Goal: Find specific page/section: Find specific page/section

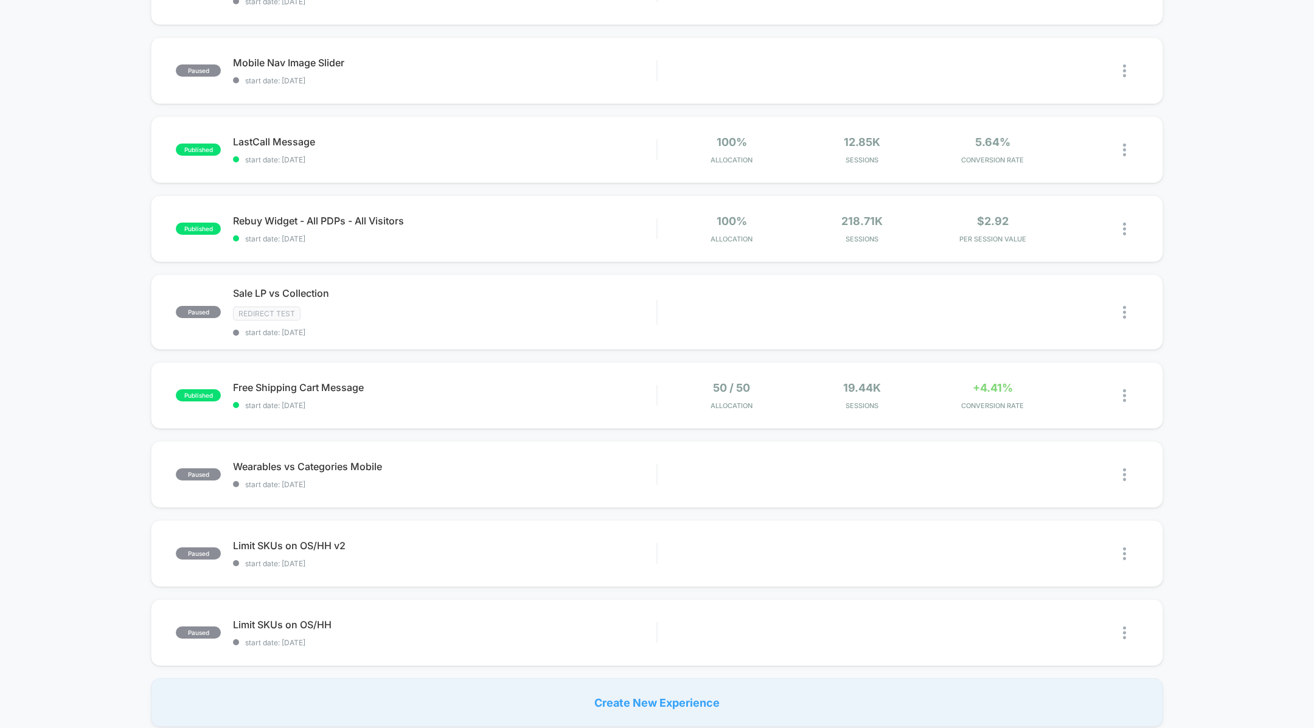
scroll to position [419, 0]
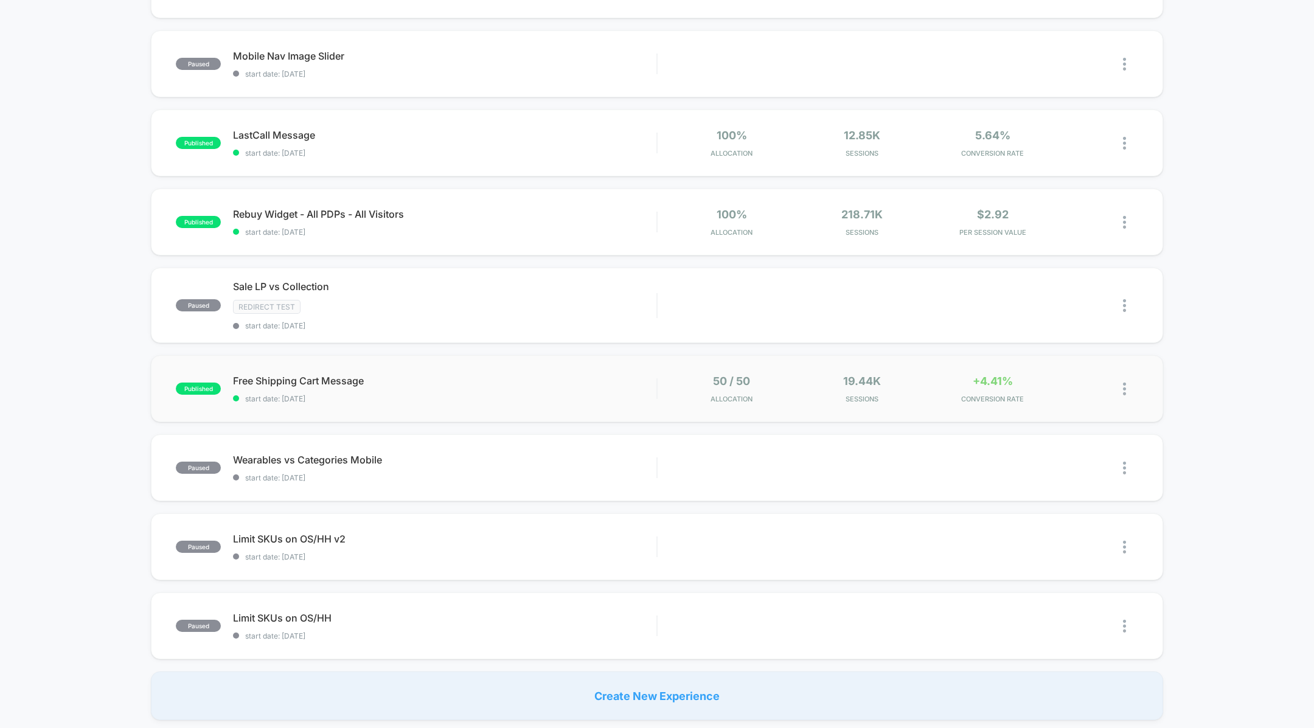
click at [803, 405] on div "published Free Shipping Cart Message start date: [DATE] 50 / 50 Allocation 19.4…" at bounding box center [657, 388] width 1012 height 67
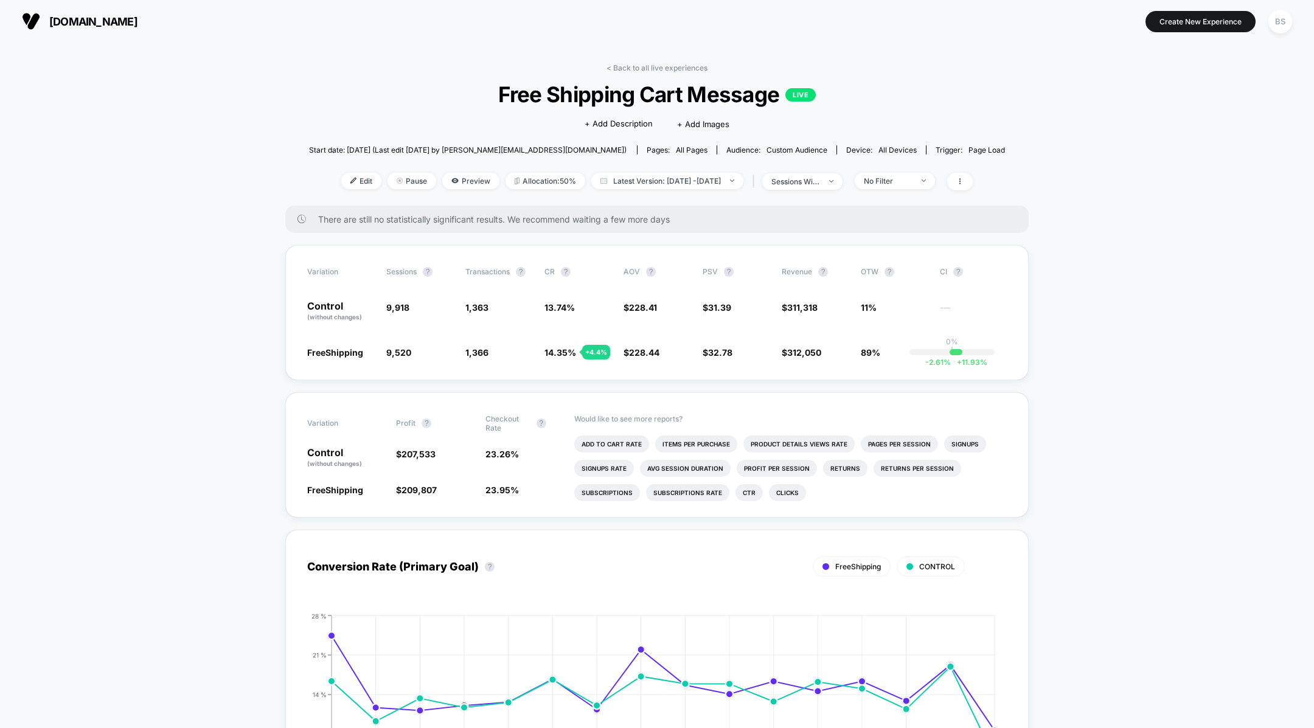
click at [626, 66] on link "< Back to all live experiences" at bounding box center [657, 67] width 101 height 9
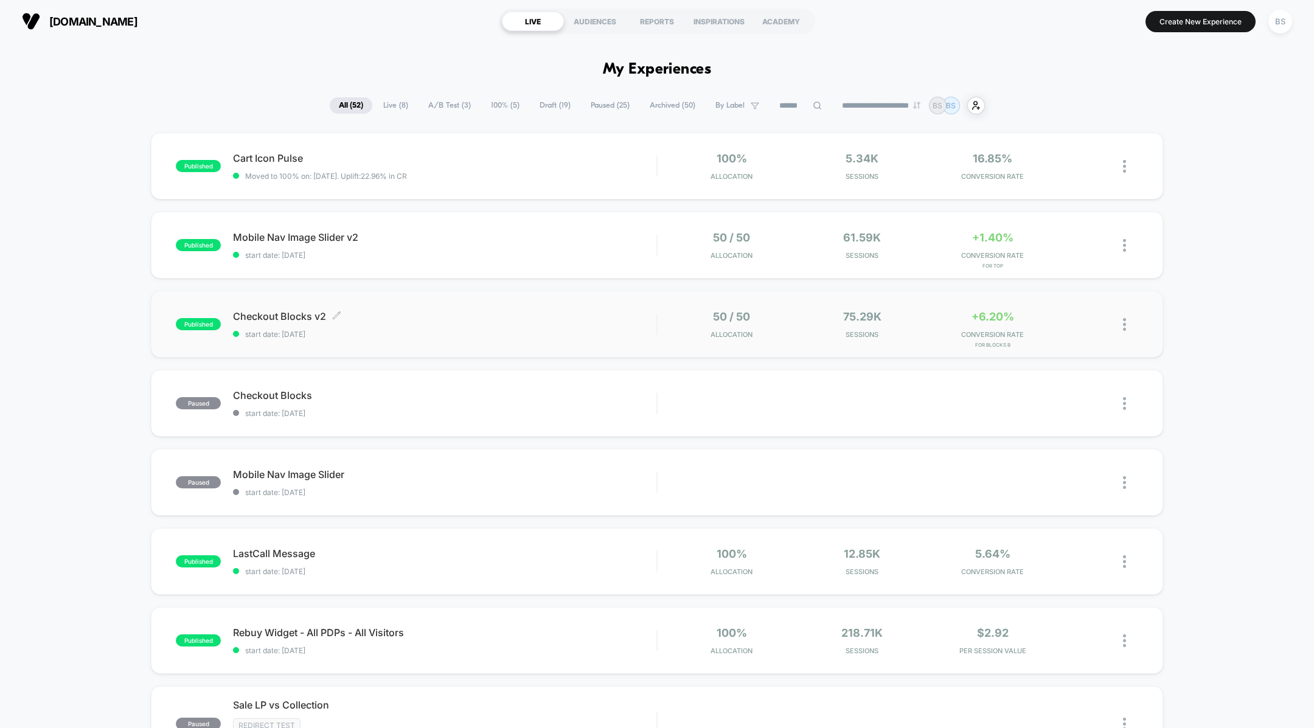
click at [585, 310] on span "Checkout Blocks v2 Click to edit experience details" at bounding box center [445, 316] width 424 height 12
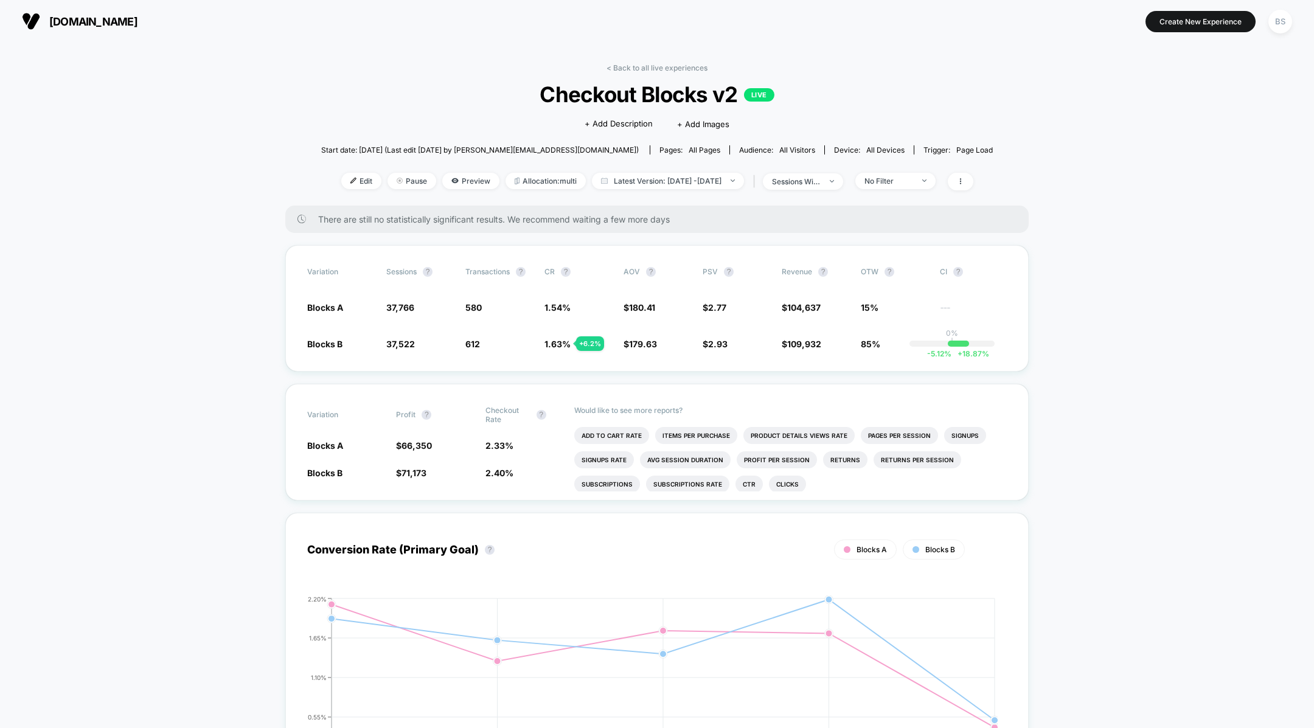
click at [657, 64] on link "< Back to all live experiences" at bounding box center [657, 67] width 101 height 9
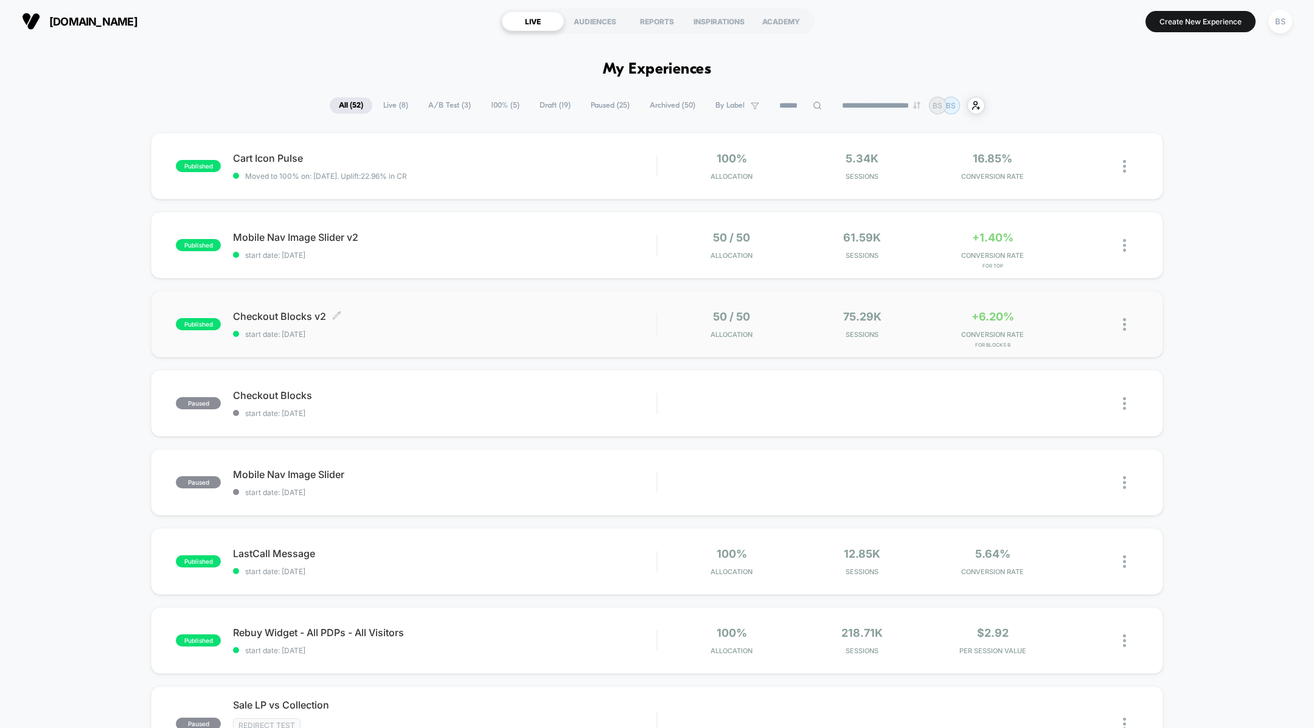
click at [475, 315] on span "Checkout Blocks v2 Click to edit experience details" at bounding box center [445, 316] width 424 height 12
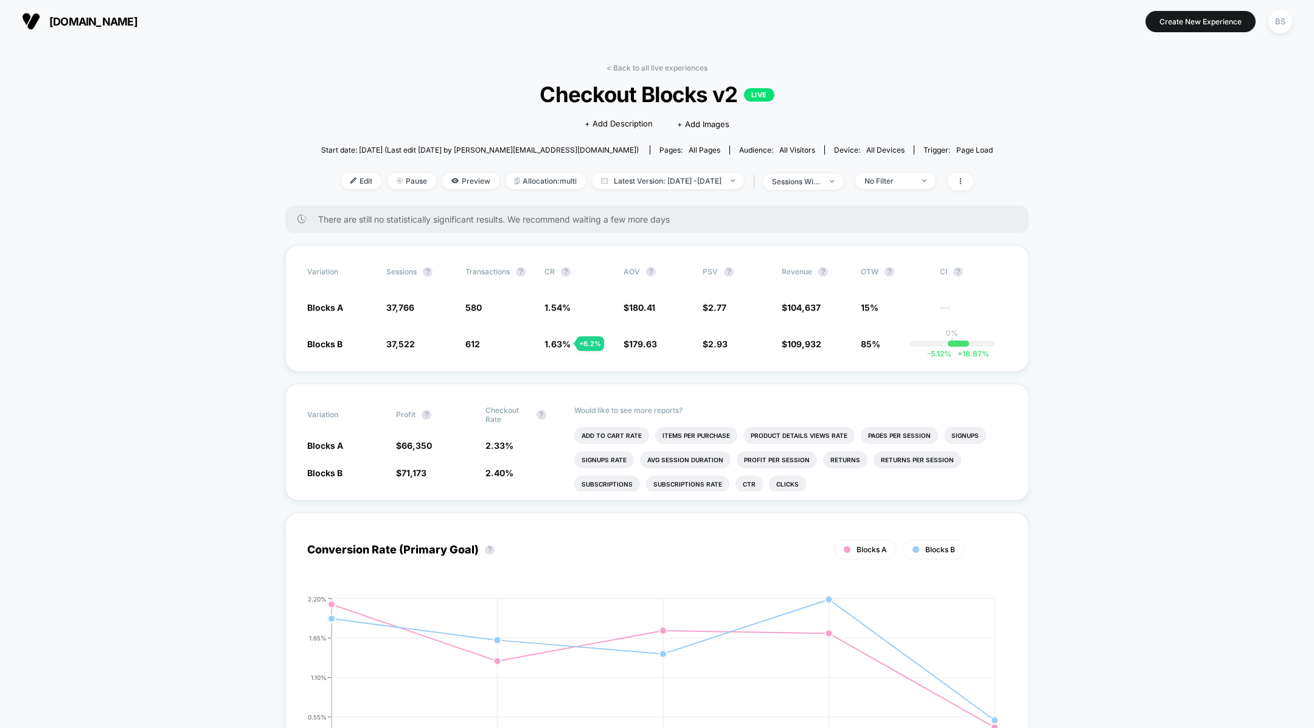
click at [645, 72] on div "< Back to all live experiences Checkout Blocks v2 LIVE Click to edit experience…" at bounding box center [657, 134] width 672 height 142
click at [645, 63] on link "< Back to all live experiences" at bounding box center [657, 67] width 101 height 9
